Goal: Task Accomplishment & Management: Manage account settings

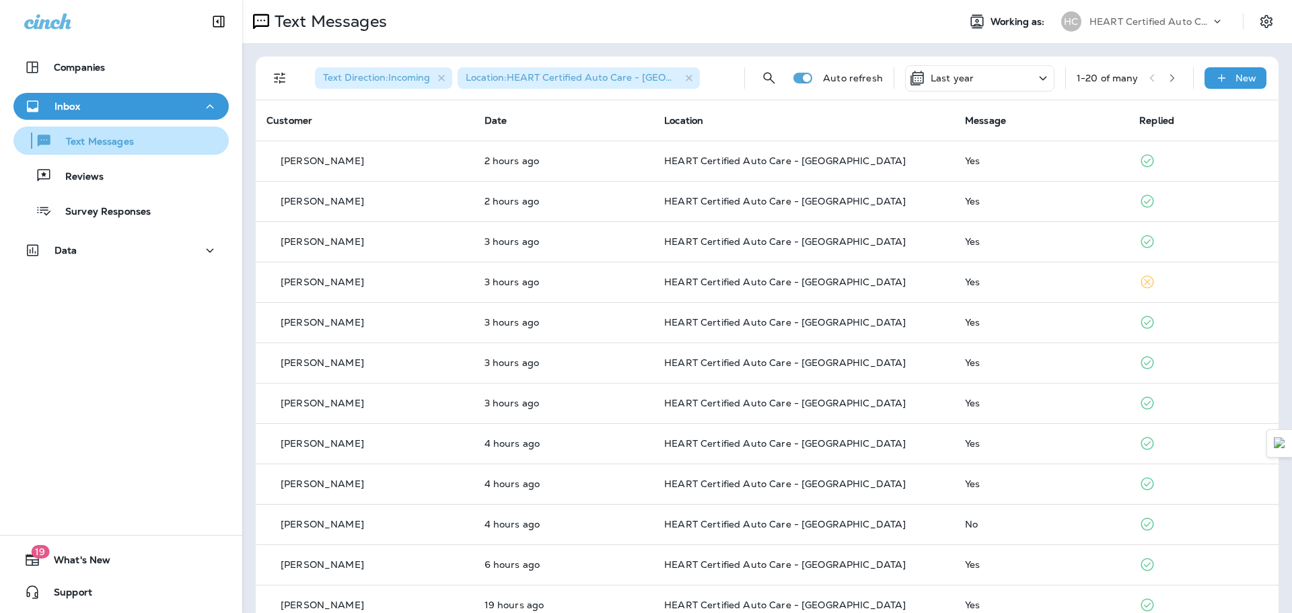
click at [129, 153] on button "Text Messages" at bounding box center [120, 141] width 215 height 28
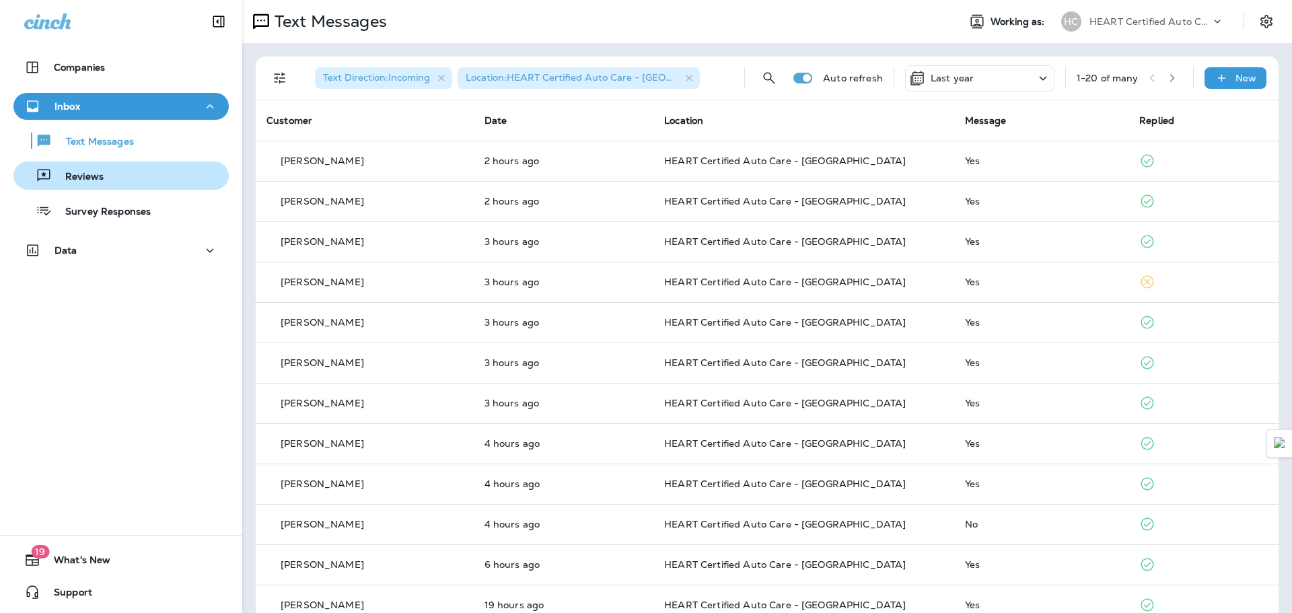
click at [111, 168] on div "Reviews" at bounding box center [121, 176] width 205 height 20
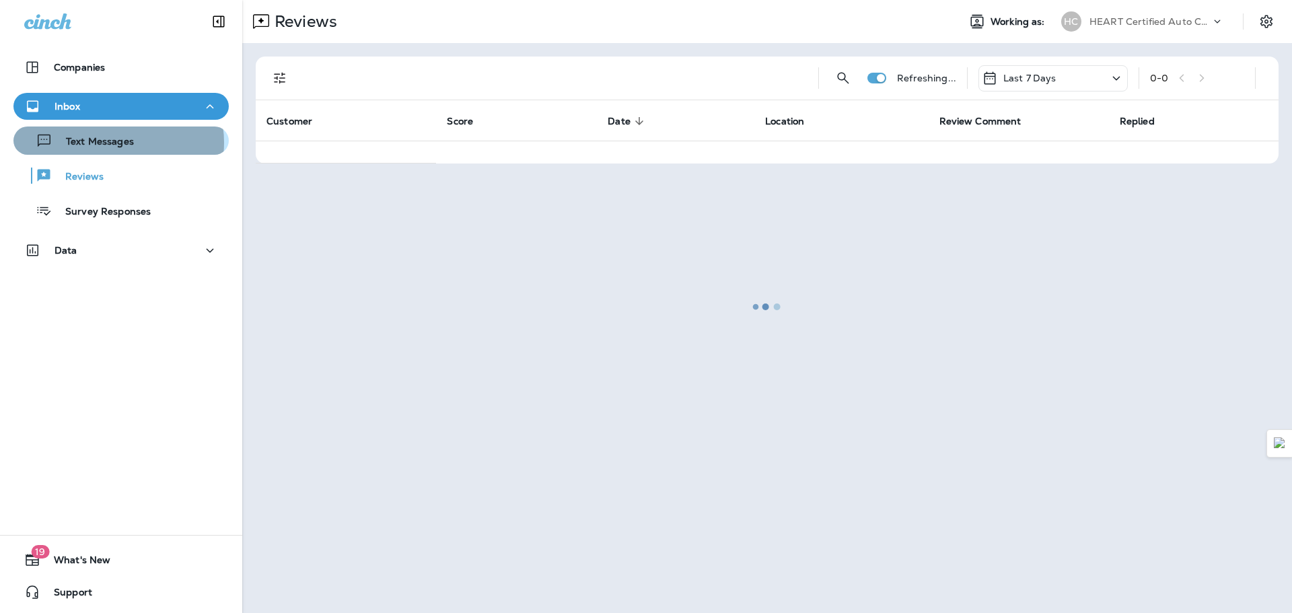
click at [115, 143] on p "Text Messages" at bounding box center [92, 142] width 81 height 13
